Goal: Register for event/course

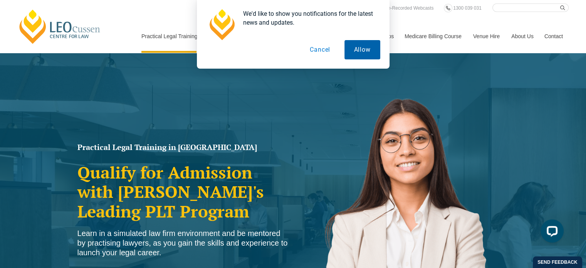
click at [376, 49] on button "Allow" at bounding box center [363, 49] width 36 height 19
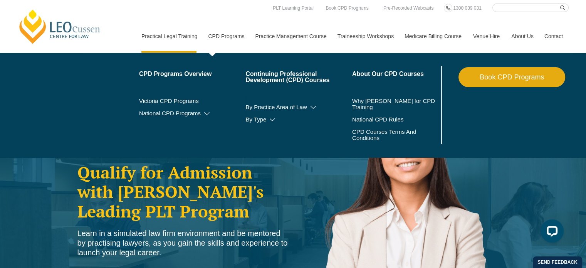
click at [272, 98] on li "Continuing Professional Development (CPD) Courses By Practice Area of Law Crimi…" at bounding box center [299, 105] width 107 height 78
